Goal: Task Accomplishment & Management: Use online tool/utility

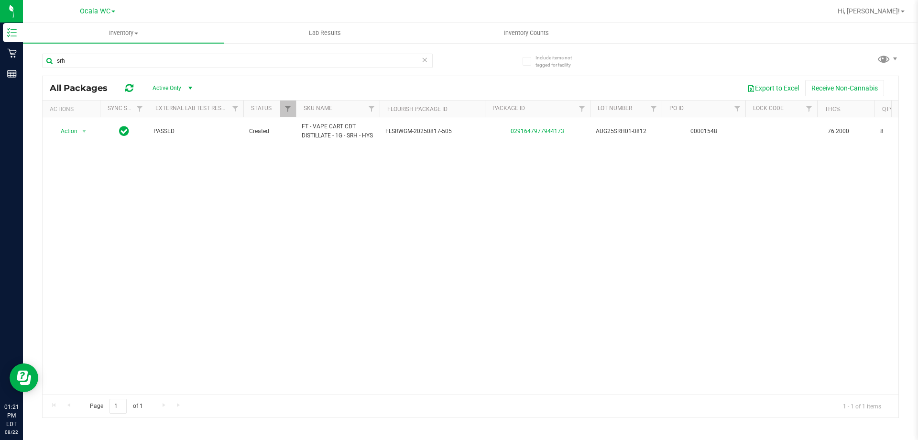
click at [23, 43] on link "Inventory" at bounding box center [11, 33] width 23 height 21
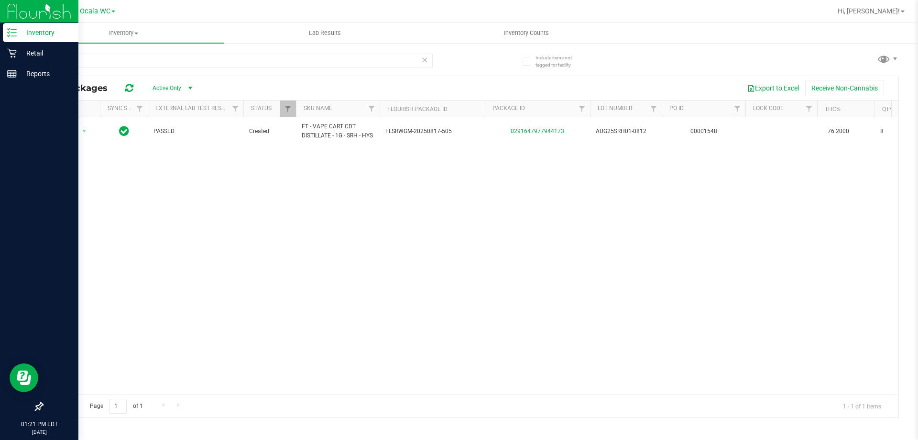
click at [34, 43] on link "Inventory" at bounding box center [39, 33] width 78 height 21
click at [53, 40] on div "Inventory" at bounding box center [41, 32] width 76 height 19
click at [53, 54] on p "Retail" at bounding box center [45, 52] width 57 height 11
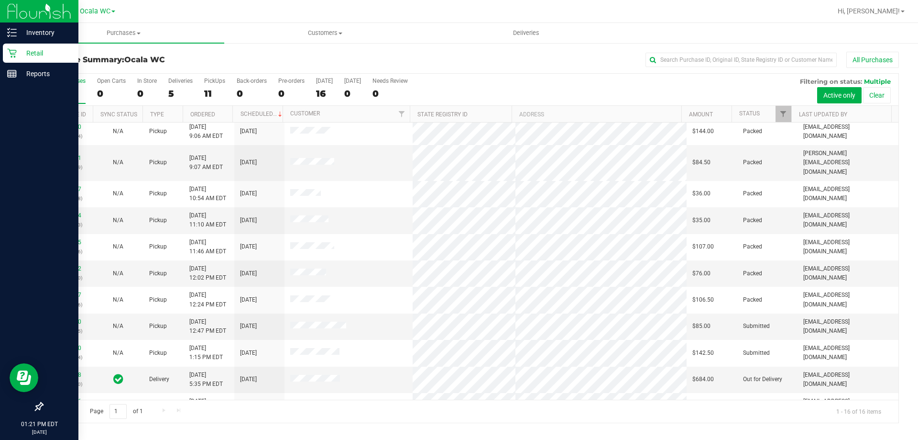
scroll to position [147, 0]
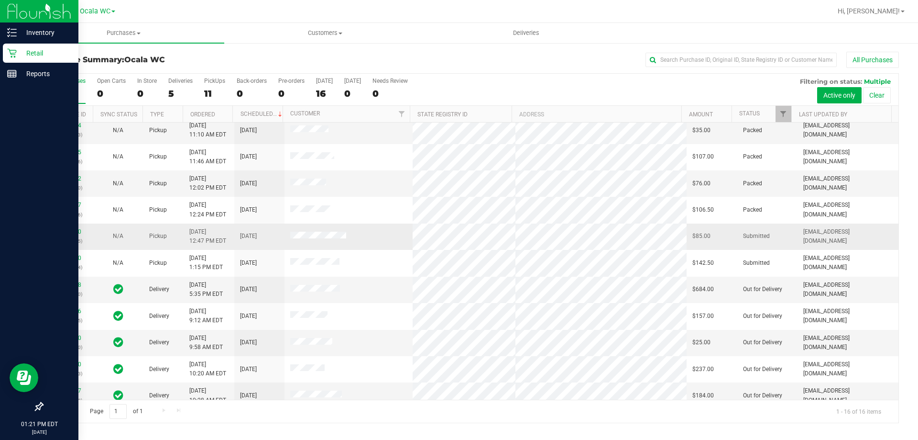
drag, startPoint x: 71, startPoint y: 226, endPoint x: 74, endPoint y: 218, distance: 8.4
click at [71, 227] on div "11828590 (316589955)" at bounding box center [67, 236] width 39 height 18
click at [74, 227] on div "11828590 (316589955)" at bounding box center [67, 236] width 39 height 18
click at [74, 228] on link "11828590" at bounding box center [68, 231] width 27 height 7
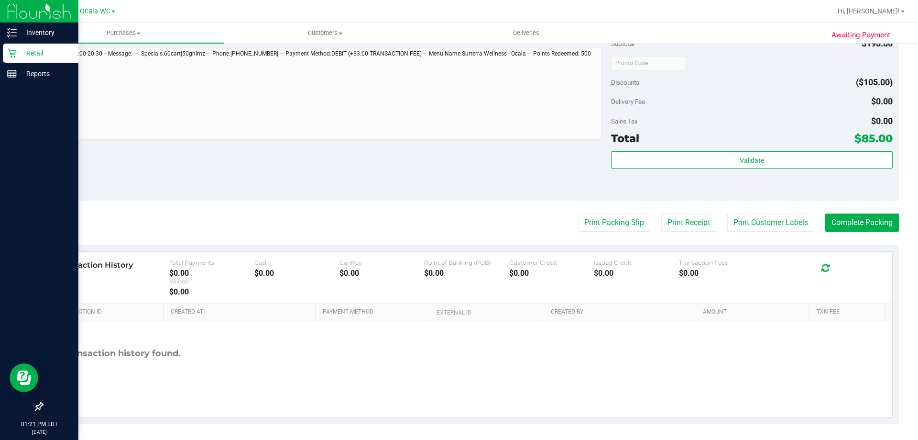
scroll to position [383, 0]
click at [602, 215] on button "Print Packing Slip" at bounding box center [614, 222] width 72 height 18
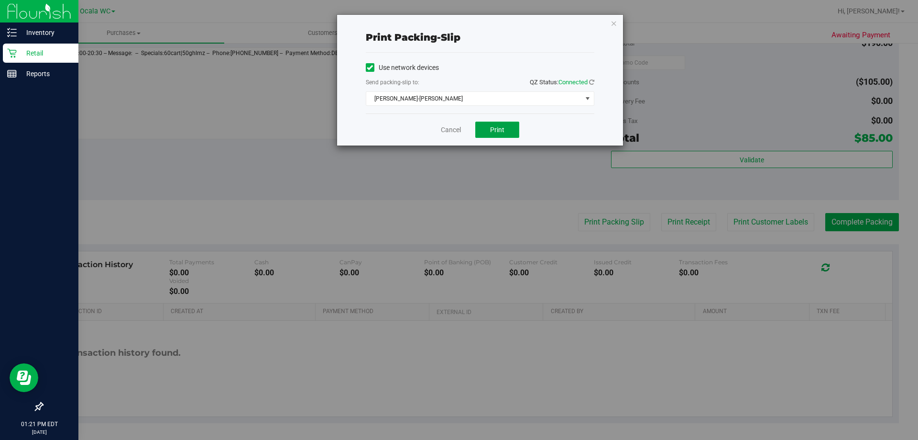
drag, startPoint x: 490, startPoint y: 127, endPoint x: 506, endPoint y: 111, distance: 23.3
click at [491, 125] on button "Print" at bounding box center [497, 130] width 44 height 16
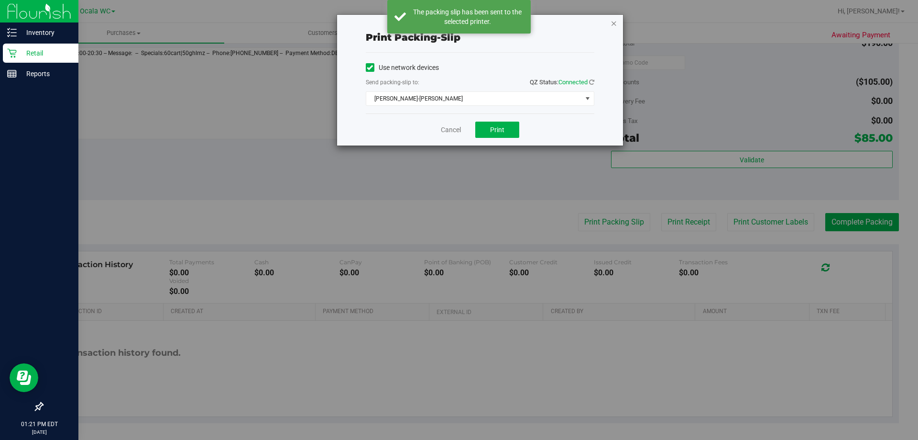
click at [617, 21] on icon "button" at bounding box center [614, 22] width 7 height 11
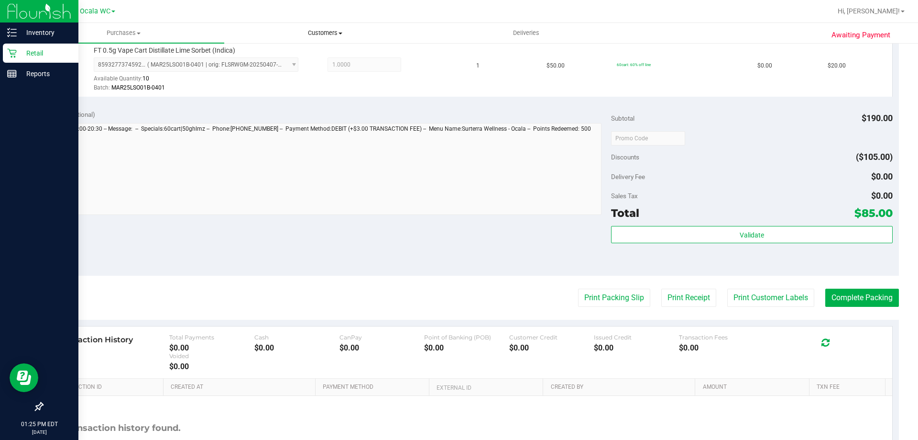
scroll to position [431, 0]
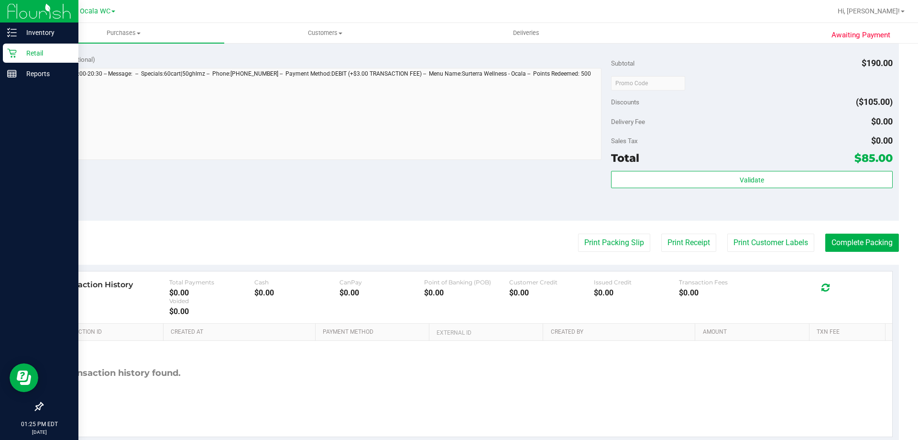
click at [767, 170] on div "Subtotal $190.00 Discounts ($105.00) Delivery Fee $0.00 Sales Tax $0.00 Total $…" at bounding box center [751, 134] width 281 height 159
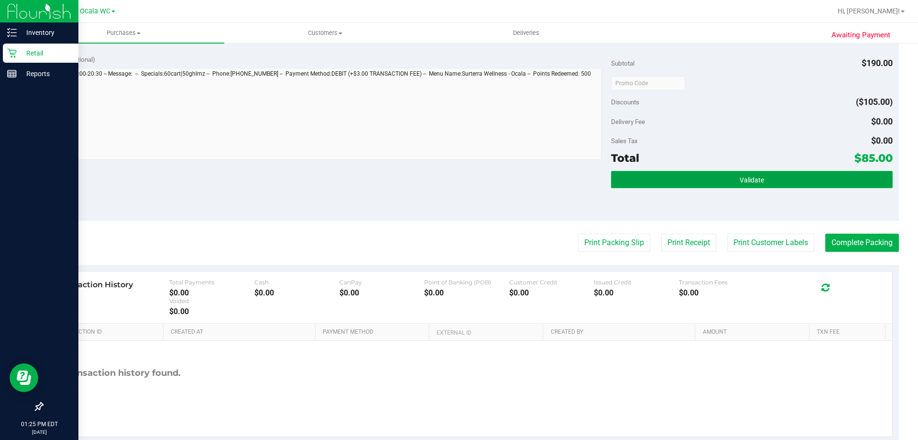
drag, startPoint x: 783, startPoint y: 177, endPoint x: 775, endPoint y: 173, distance: 8.6
click at [783, 176] on button "Validate" at bounding box center [751, 179] width 281 height 17
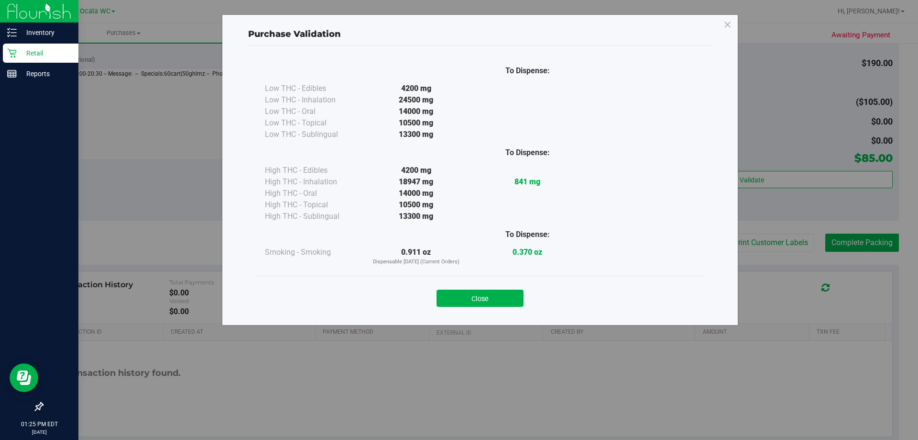
drag, startPoint x: 484, startPoint y: 312, endPoint x: 487, endPoint y: 288, distance: 24.6
click at [482, 305] on div "Close" at bounding box center [480, 295] width 450 height 39
click at [487, 288] on div "Close" at bounding box center [480, 295] width 435 height 24
click at [486, 292] on button "Close" at bounding box center [480, 297] width 87 height 17
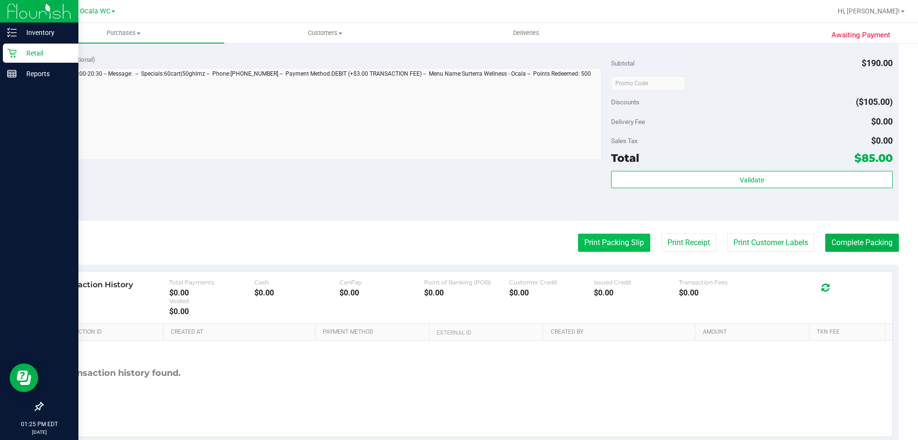
click at [629, 239] on button "Print Packing Slip" at bounding box center [614, 242] width 72 height 18
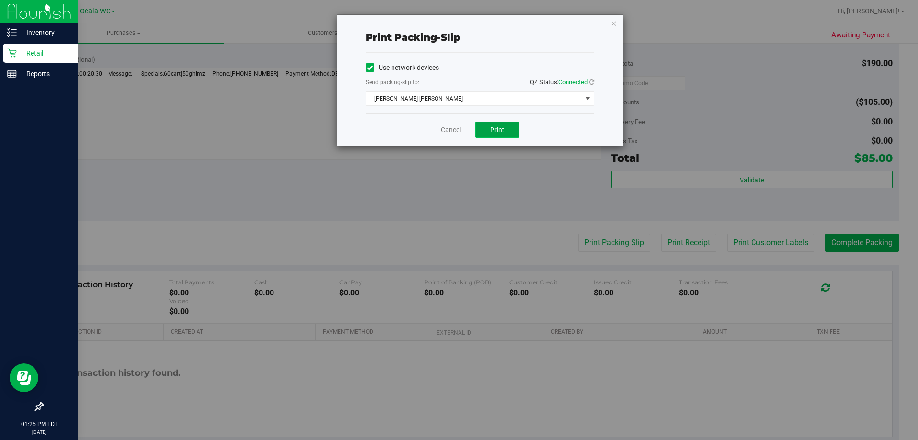
click at [498, 125] on button "Print" at bounding box center [497, 130] width 44 height 16
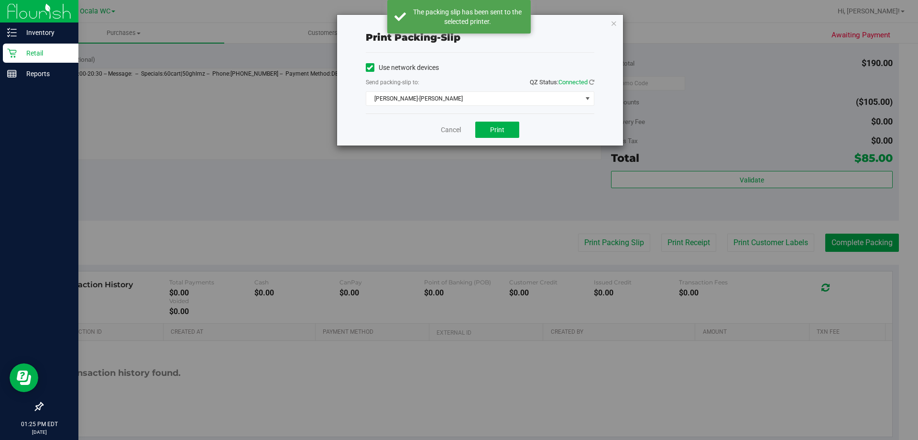
drag, startPoint x: 616, startPoint y: 21, endPoint x: 620, endPoint y: 43, distance: 22.0
click at [615, 23] on icon "button" at bounding box center [614, 22] width 7 height 11
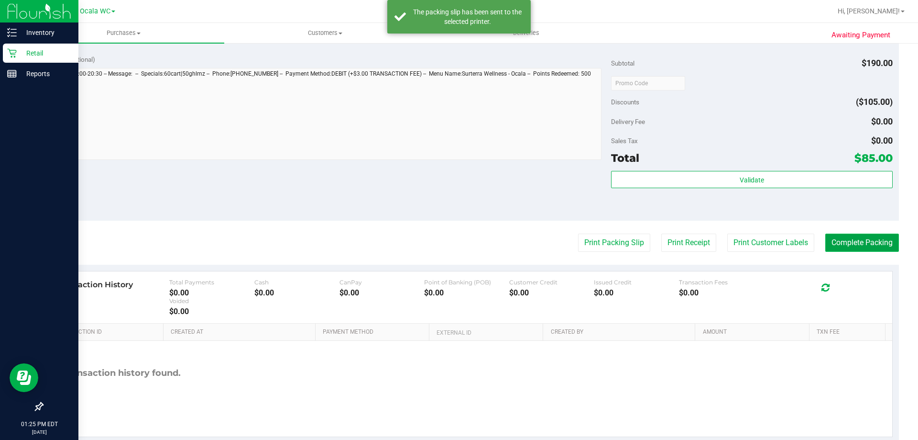
click at [864, 237] on button "Complete Packing" at bounding box center [863, 242] width 74 height 18
click at [782, 191] on div "Validate" at bounding box center [751, 192] width 281 height 43
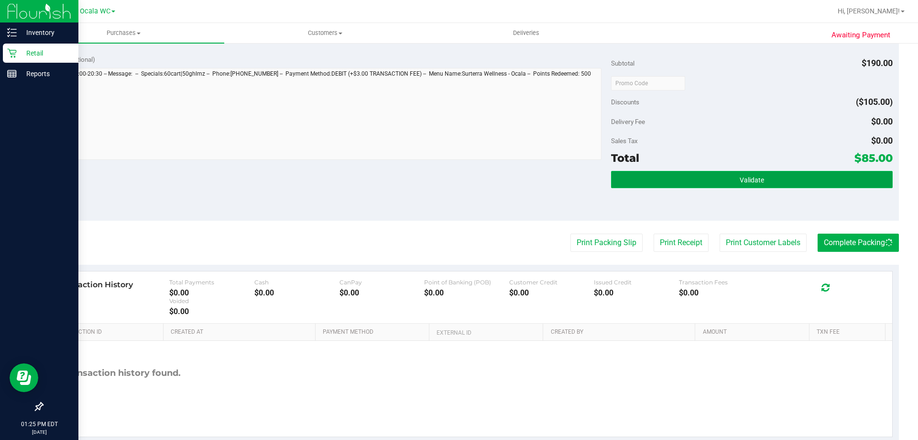
click at [782, 177] on button "Validate" at bounding box center [751, 179] width 281 height 17
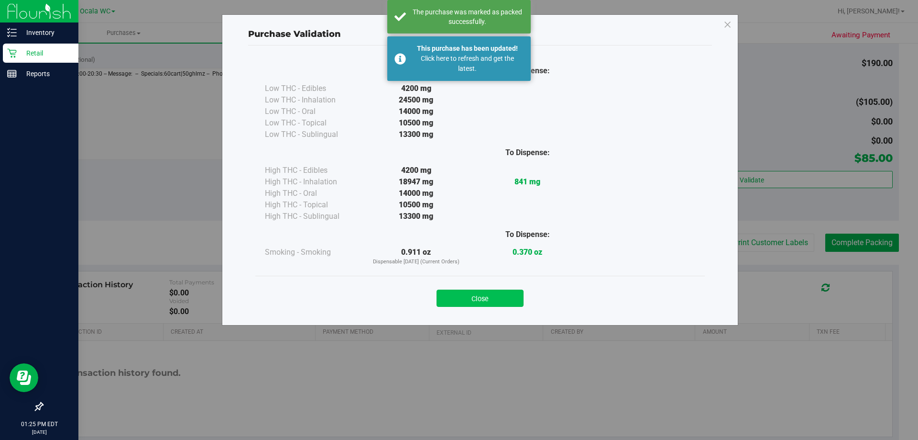
click at [502, 301] on button "Close" at bounding box center [480, 297] width 87 height 17
